Goal: Navigation & Orientation: Find specific page/section

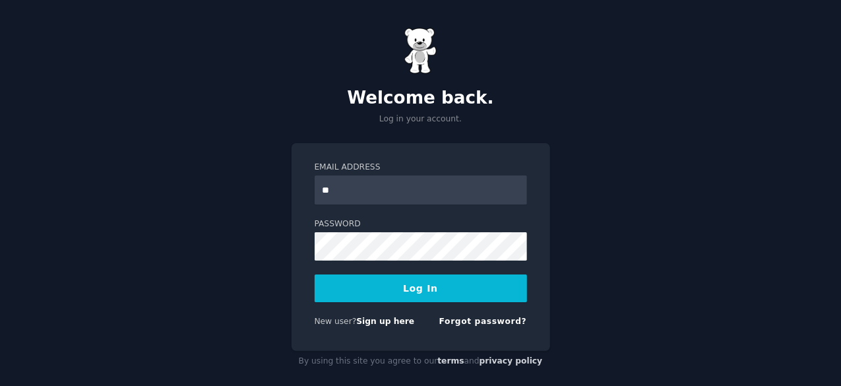
type input "*"
type input "**********"
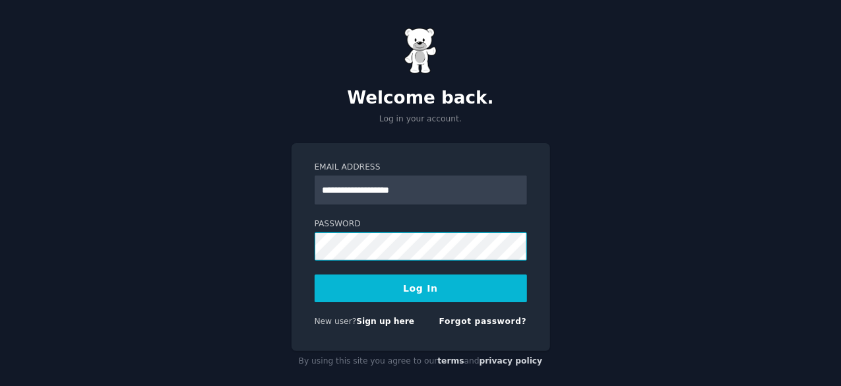
click at [314, 274] on button "Log In" at bounding box center [420, 288] width 212 height 28
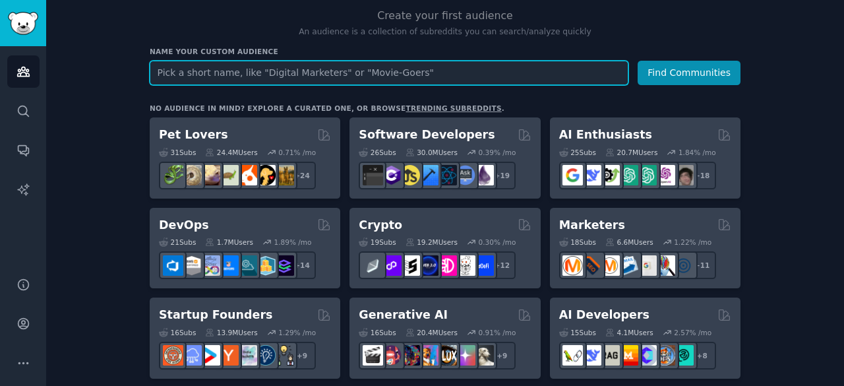
scroll to position [139, 0]
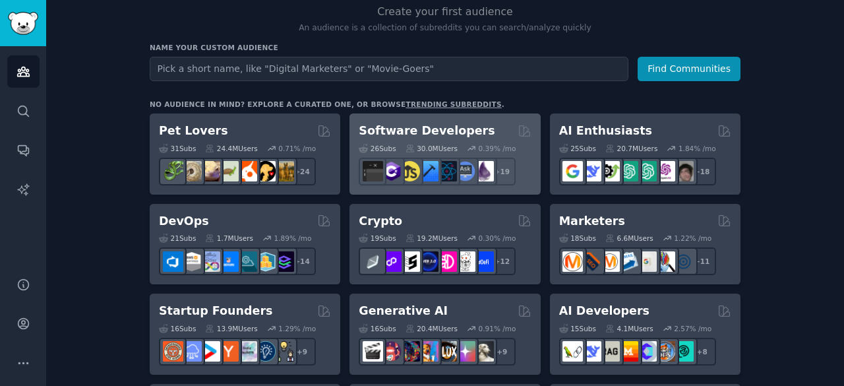
click at [411, 133] on h2 "Software Developers" at bounding box center [427, 131] width 136 height 16
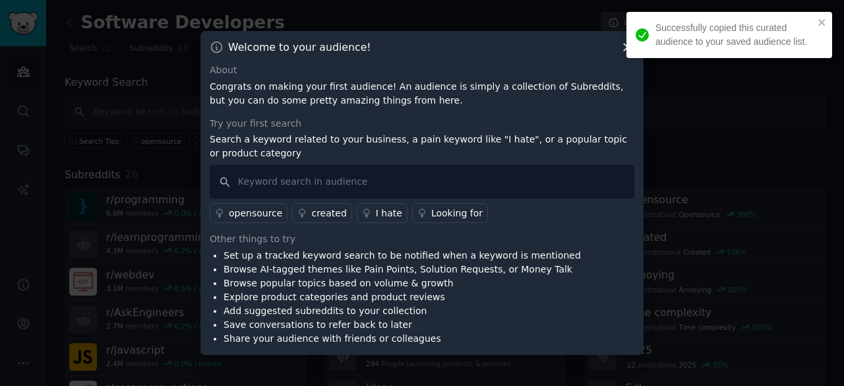
click at [626, 48] on div "Successfully copied this curated audience to your saved audience list." at bounding box center [729, 35] width 206 height 46
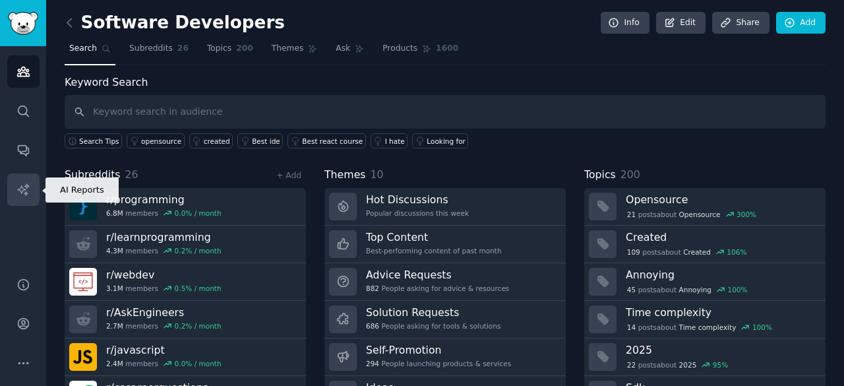
click at [27, 185] on icon "Sidebar" at bounding box center [22, 188] width 11 height 11
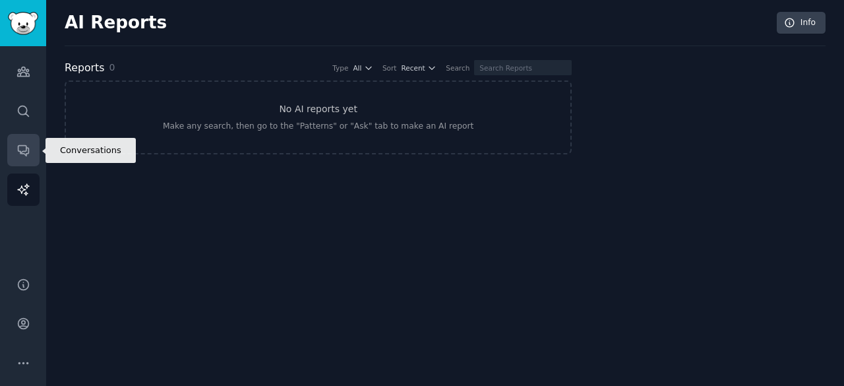
click at [18, 154] on icon "Sidebar" at bounding box center [23, 150] width 14 height 14
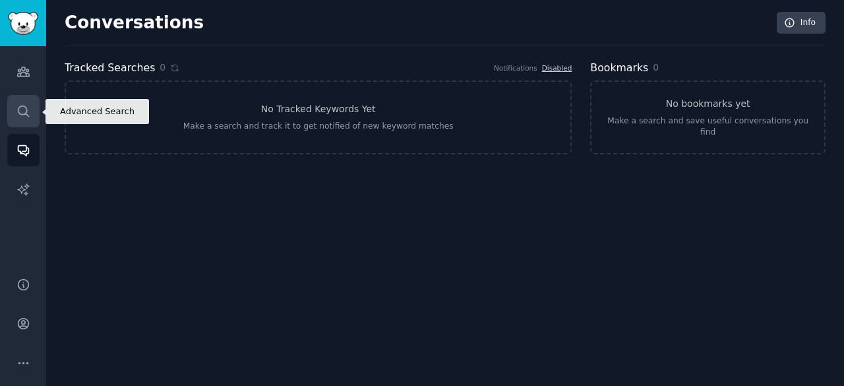
click at [23, 119] on link "Search" at bounding box center [23, 111] width 32 height 32
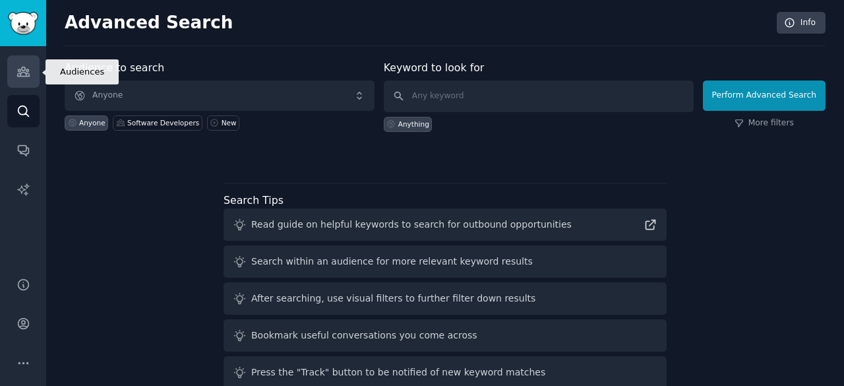
click at [26, 85] on link "Audiences" at bounding box center [23, 71] width 32 height 32
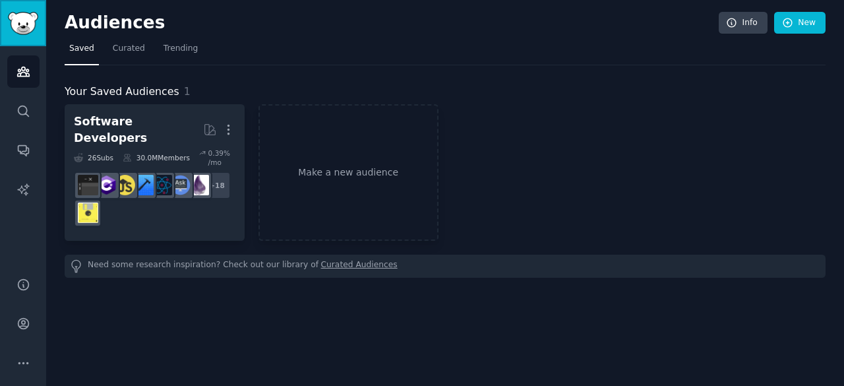
click at [35, 14] on img "Sidebar" at bounding box center [23, 23] width 30 height 23
